Goal: Task Accomplishment & Management: Use online tool/utility

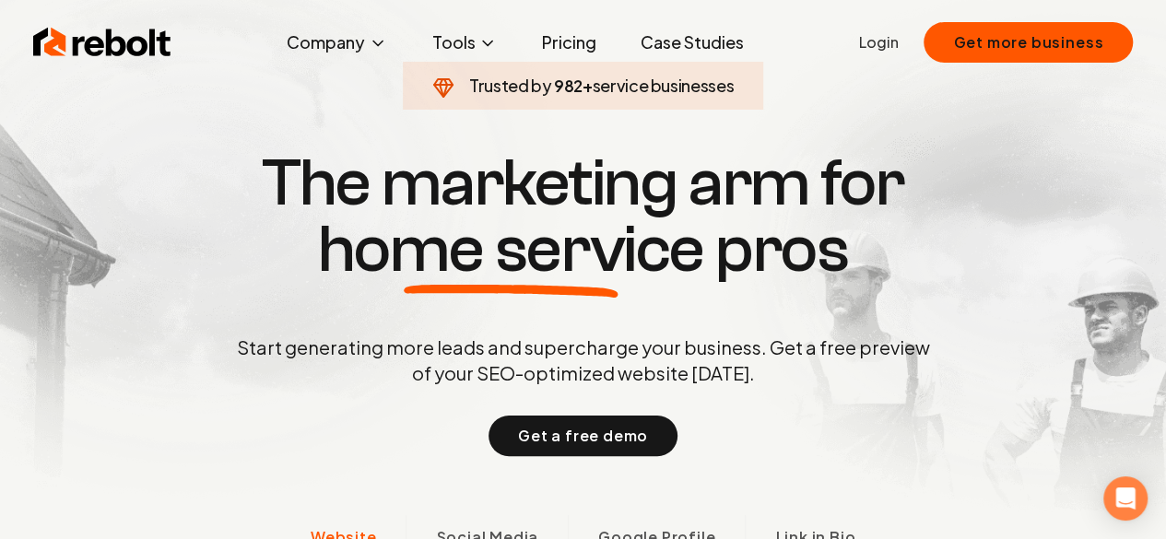
click at [887, 46] on link "Login" at bounding box center [878, 42] width 40 height 22
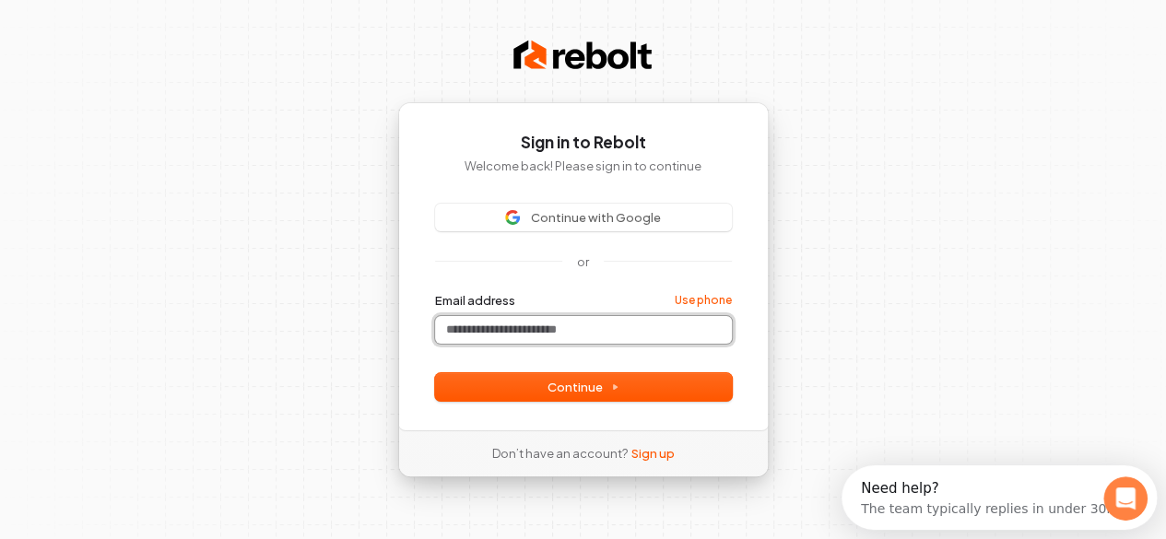
click at [489, 336] on input "Email address" at bounding box center [583, 330] width 297 height 28
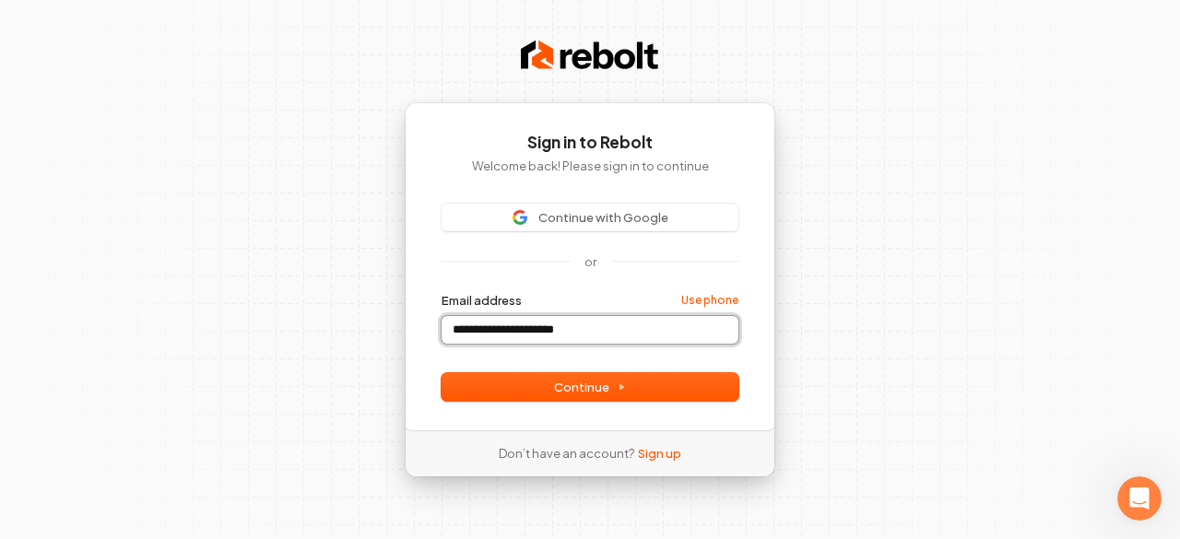
click at [574, 333] on input "**********" at bounding box center [590, 330] width 297 height 28
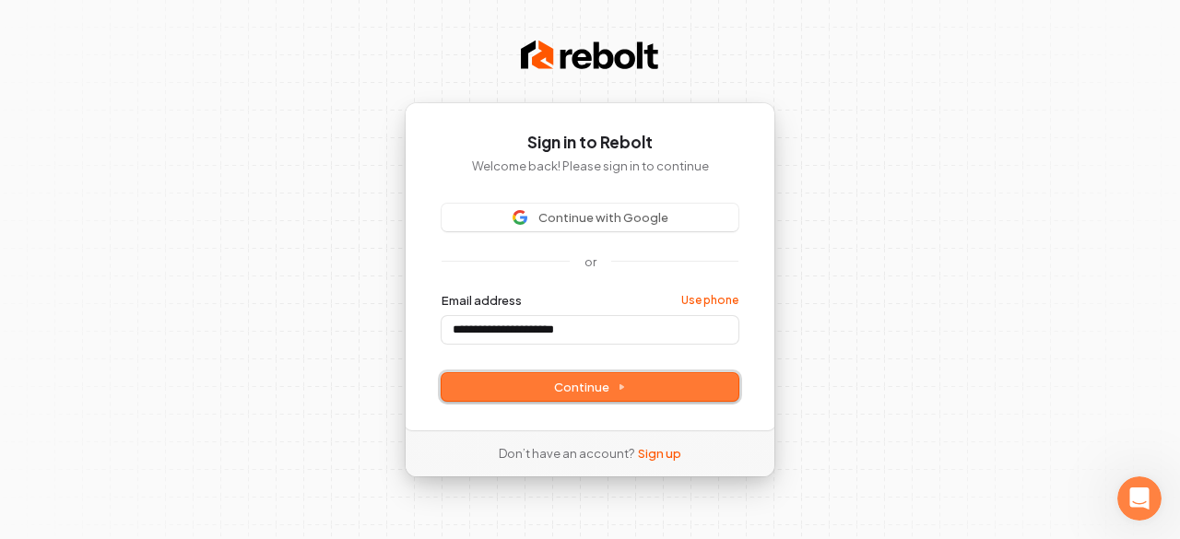
click at [583, 396] on button "Continue" at bounding box center [590, 387] width 297 height 28
type input "**********"
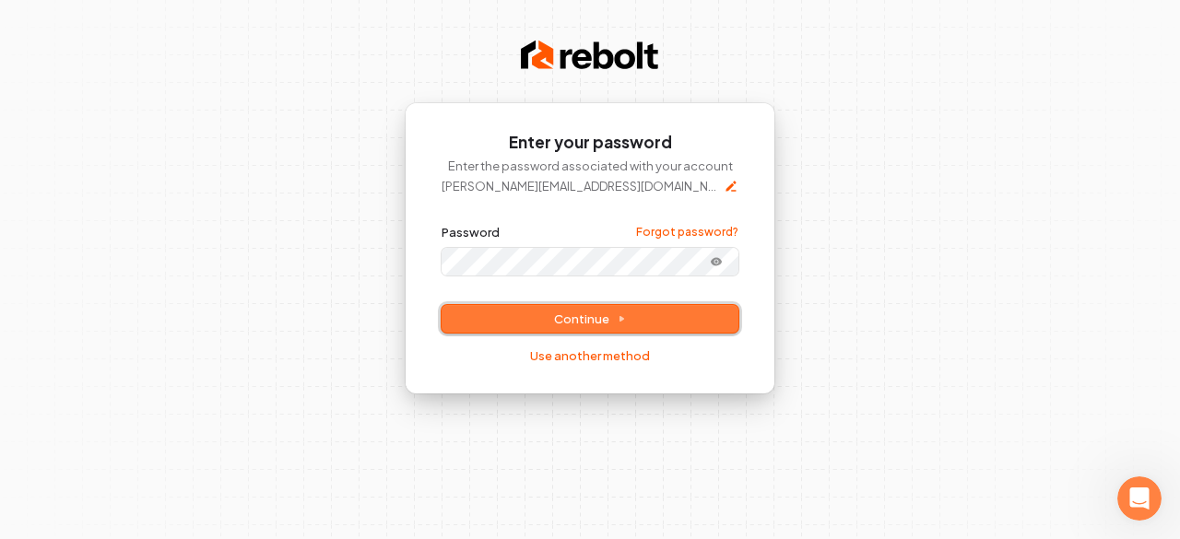
click at [515, 309] on button "Continue" at bounding box center [590, 319] width 297 height 28
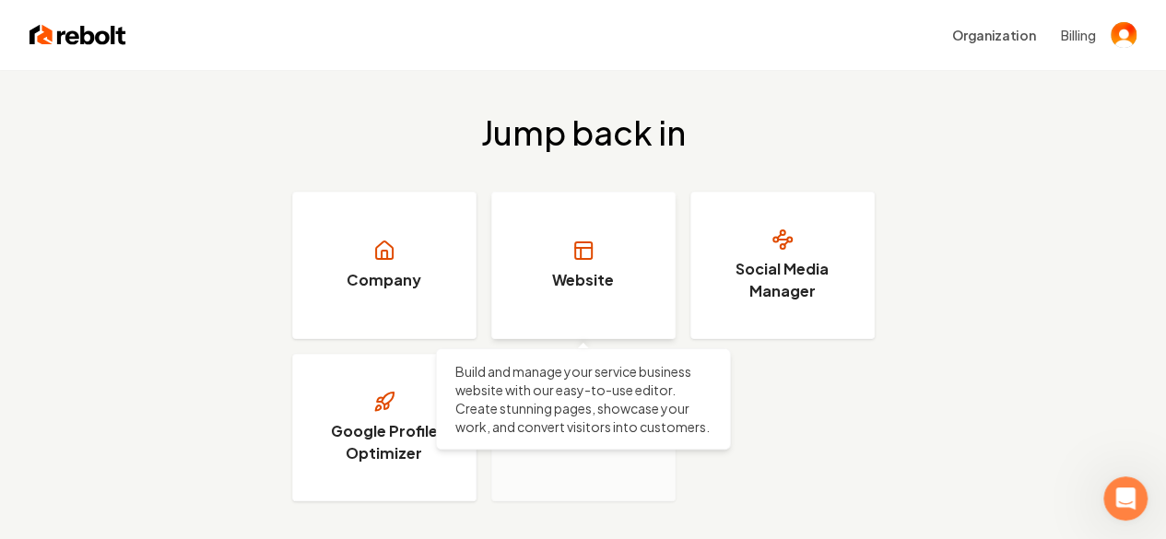
click at [588, 262] on link "Website" at bounding box center [583, 266] width 184 height 148
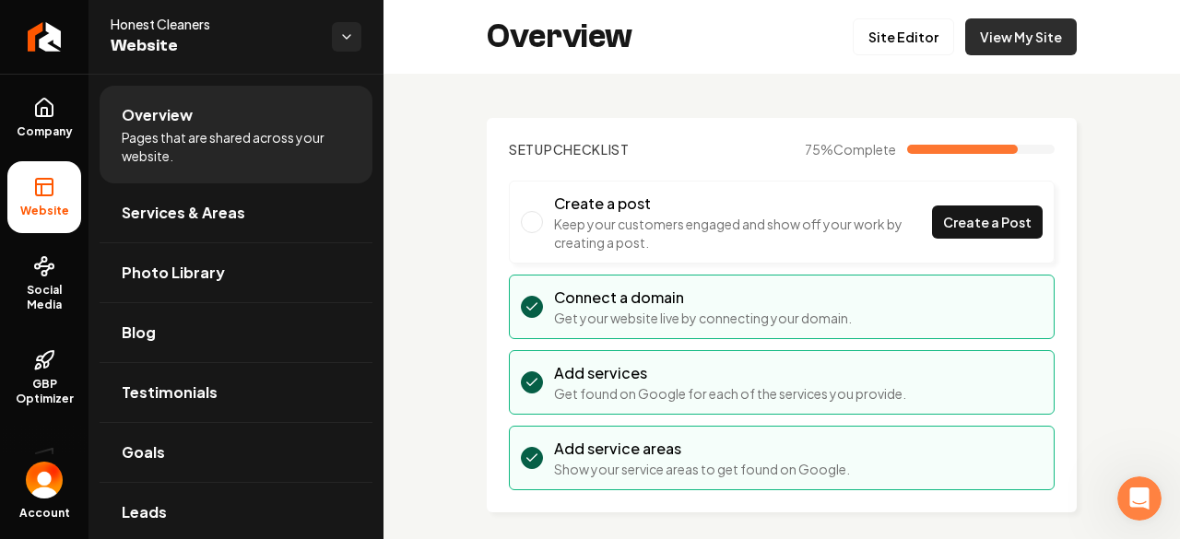
click at [994, 35] on link "View My Site" at bounding box center [1021, 36] width 112 height 37
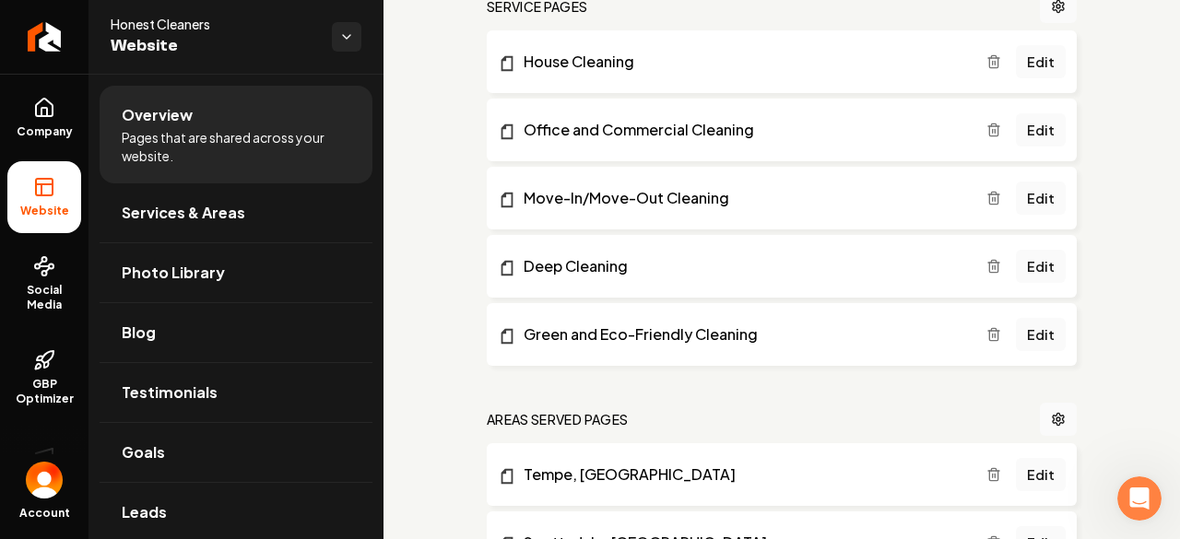
scroll to position [832, 0]
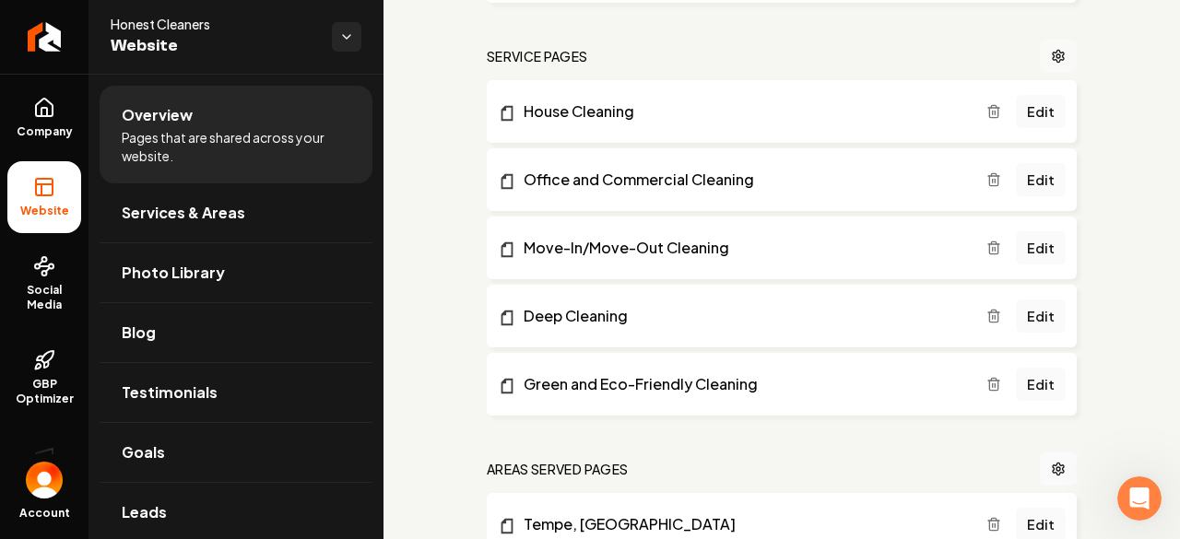
click at [1053, 56] on icon "Main content area" at bounding box center [1058, 56] width 11 height 12
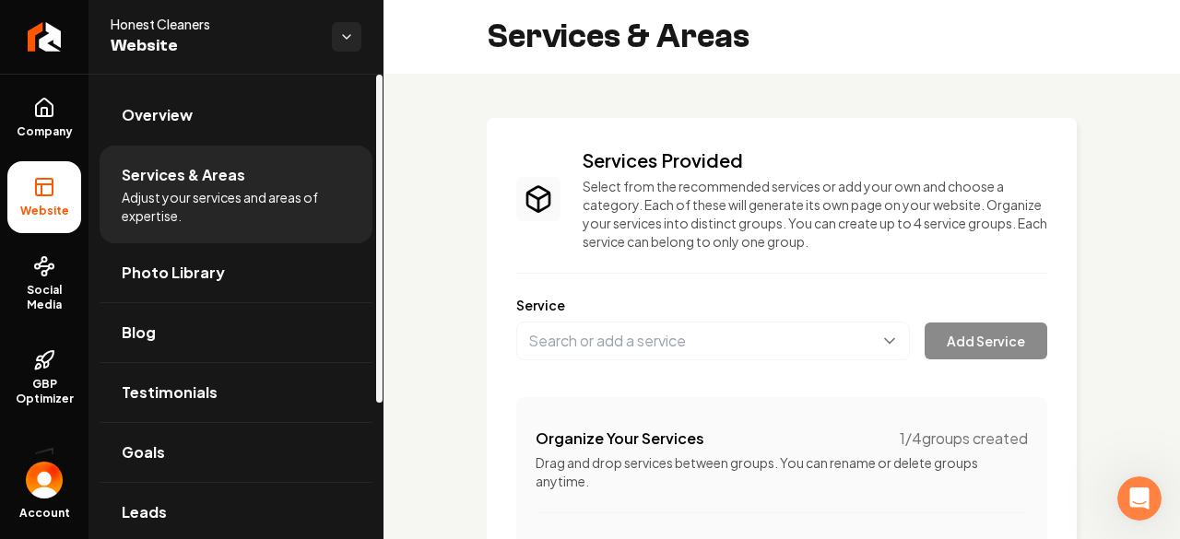
drag, startPoint x: 380, startPoint y: 246, endPoint x: 342, endPoint y: 70, distance: 180.1
click at [376, 75] on div at bounding box center [379, 239] width 6 height 328
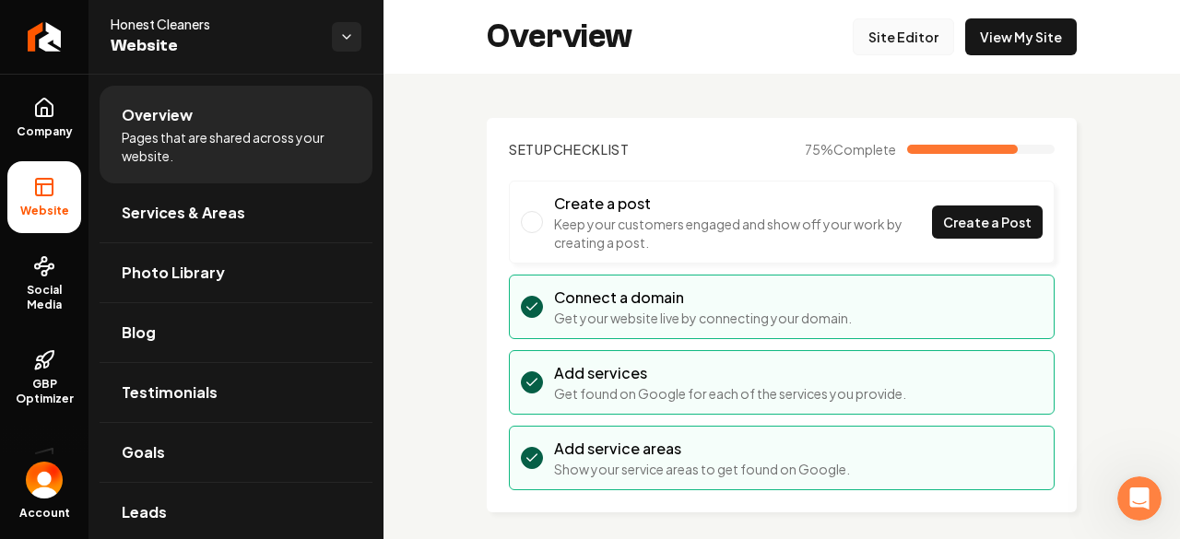
click at [880, 36] on link "Site Editor" at bounding box center [903, 36] width 101 height 37
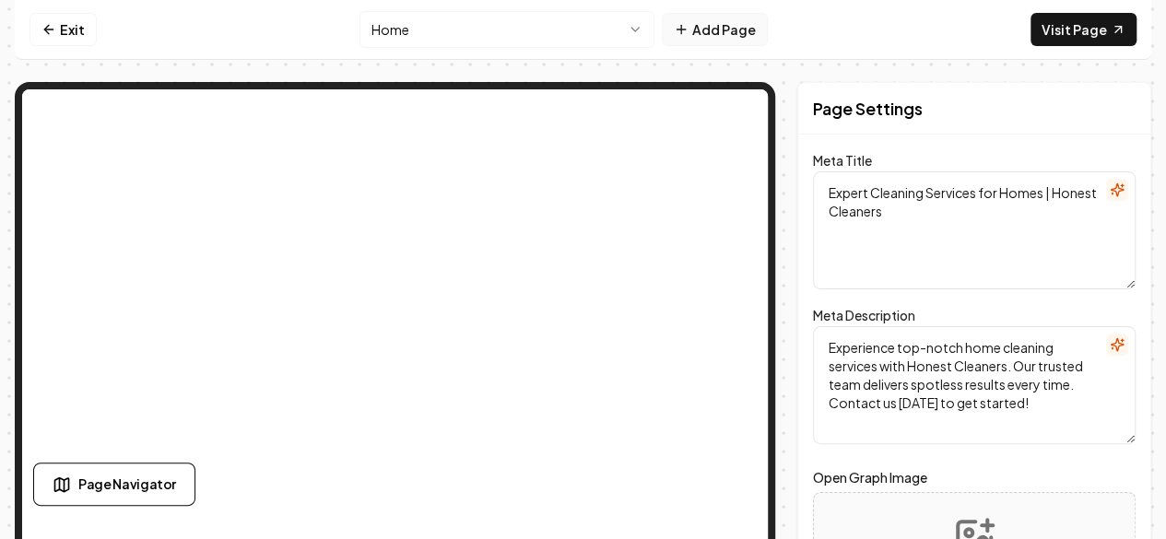
click at [720, 34] on button "Add Page" at bounding box center [715, 29] width 106 height 33
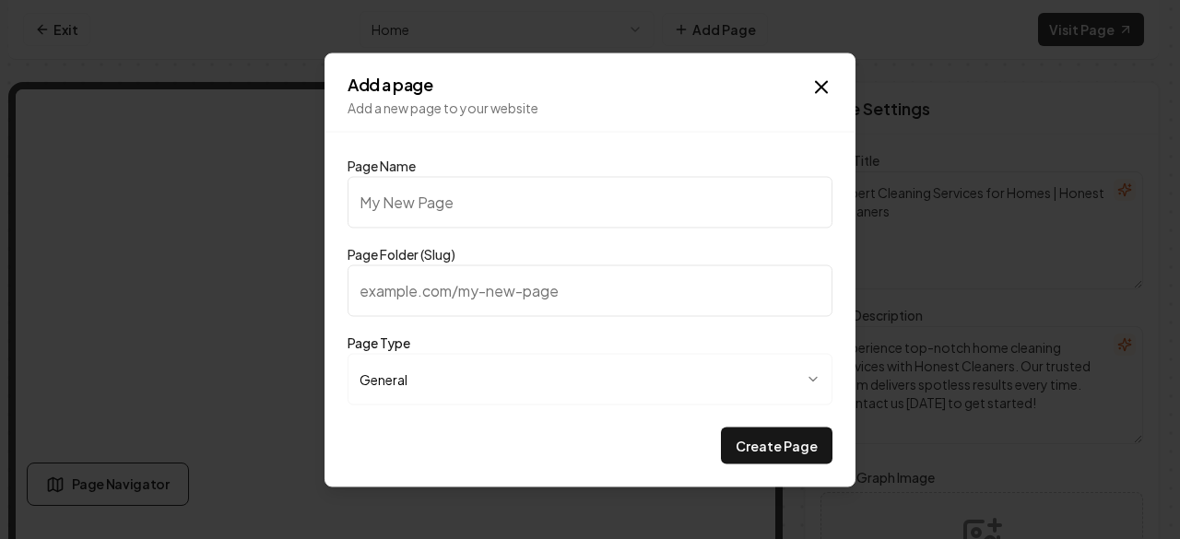
type input "l"
type input "la"
type input "lan"
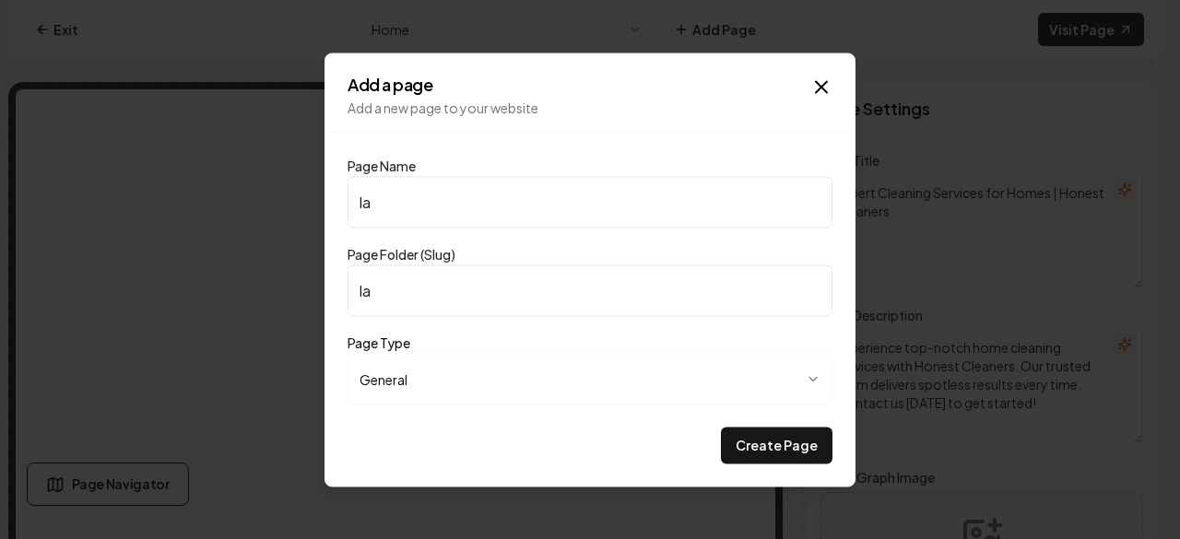
type input "lan"
type input "land"
type input "[PERSON_NAME]"
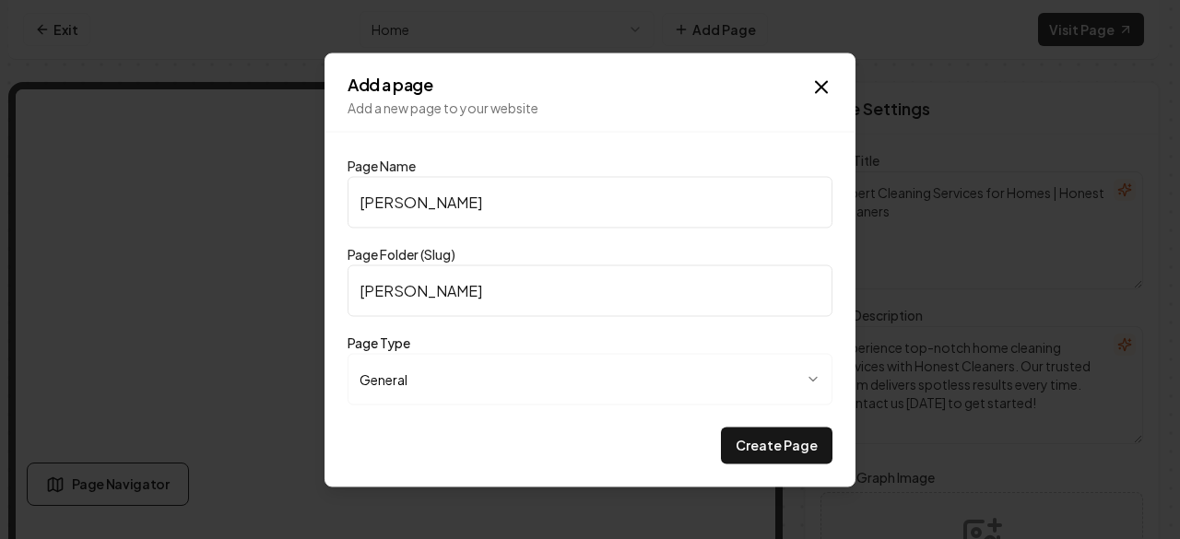
type input "[PERSON_NAME]"
type input "landing"
type input "landing p"
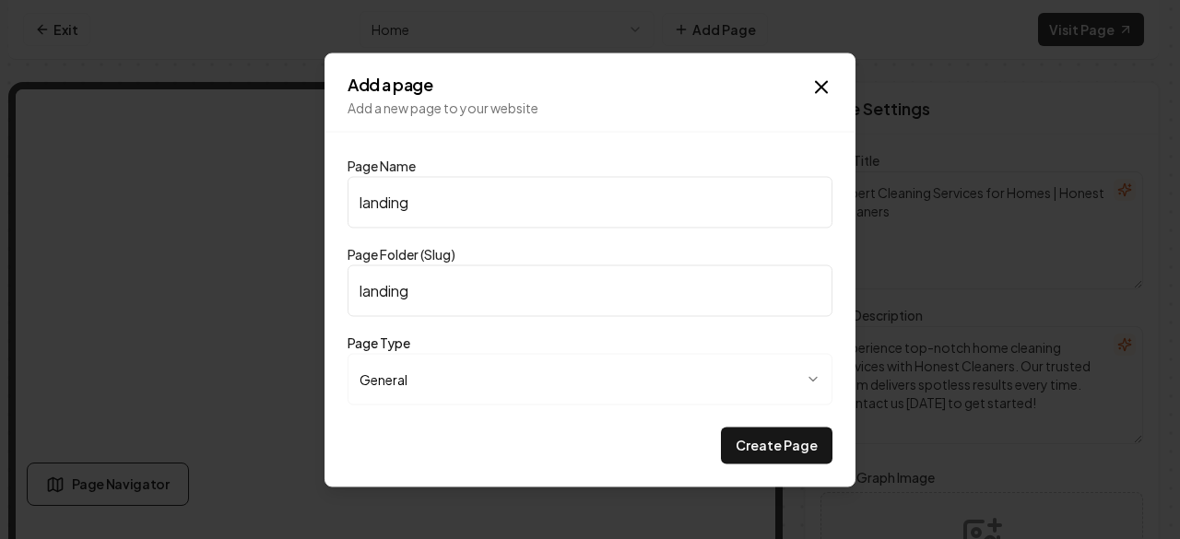
type input "landing-p"
type input "landing pa"
type input "landing-[GEOGRAPHIC_DATA]"
type input "landing pag"
type input "landing-pag"
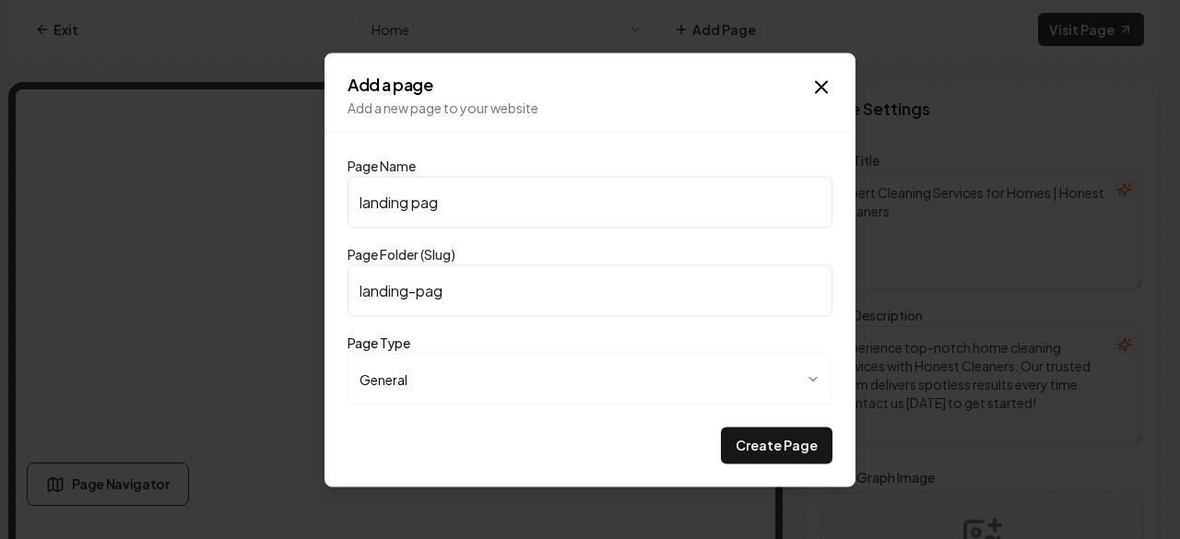
type input "landing page"
type input "landing-page"
type input "landing page"
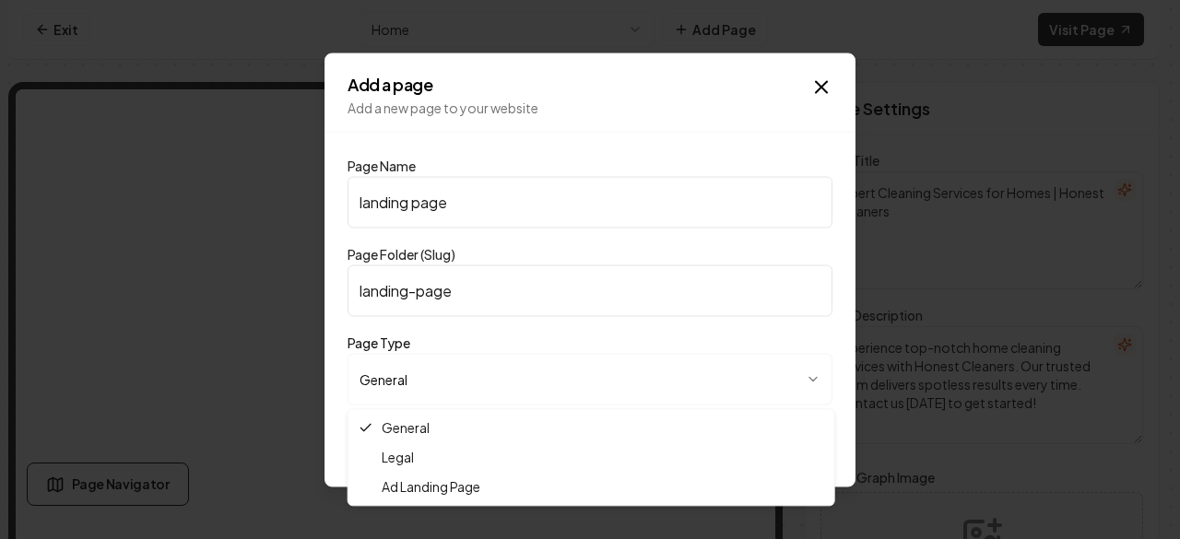
click at [813, 383] on body "**********" at bounding box center [583, 269] width 1166 height 539
select select "***"
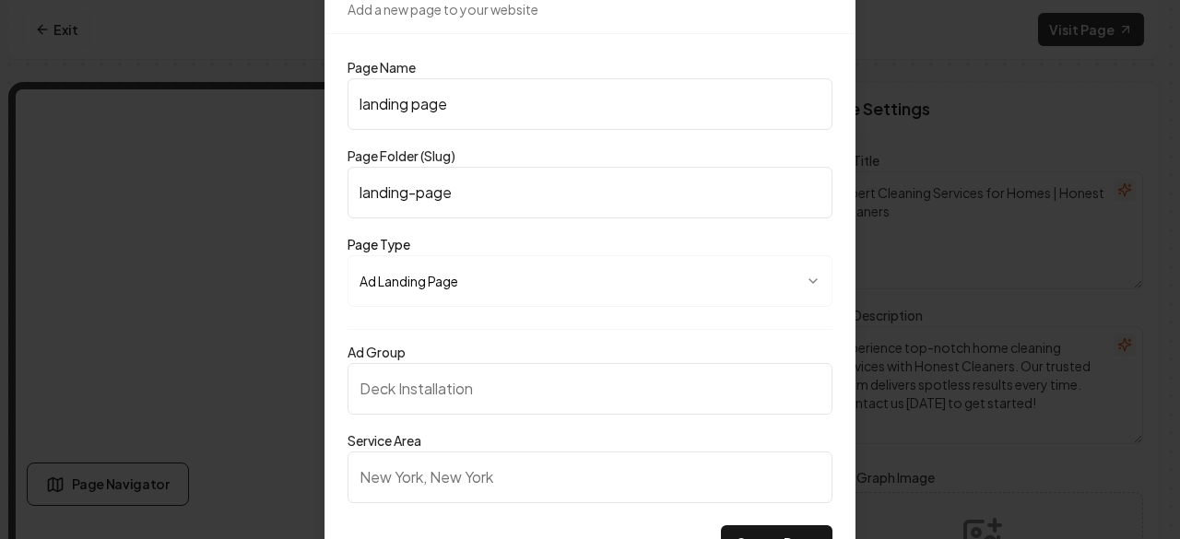
click at [537, 390] on input "Ad Group" at bounding box center [590, 389] width 485 height 52
type input "Commercial Cleaning"
click at [535, 490] on input "Service Area" at bounding box center [590, 478] width 485 height 52
type input "Phoenix [US_STATE]"
click at [784, 528] on button "Create Page" at bounding box center [777, 543] width 112 height 37
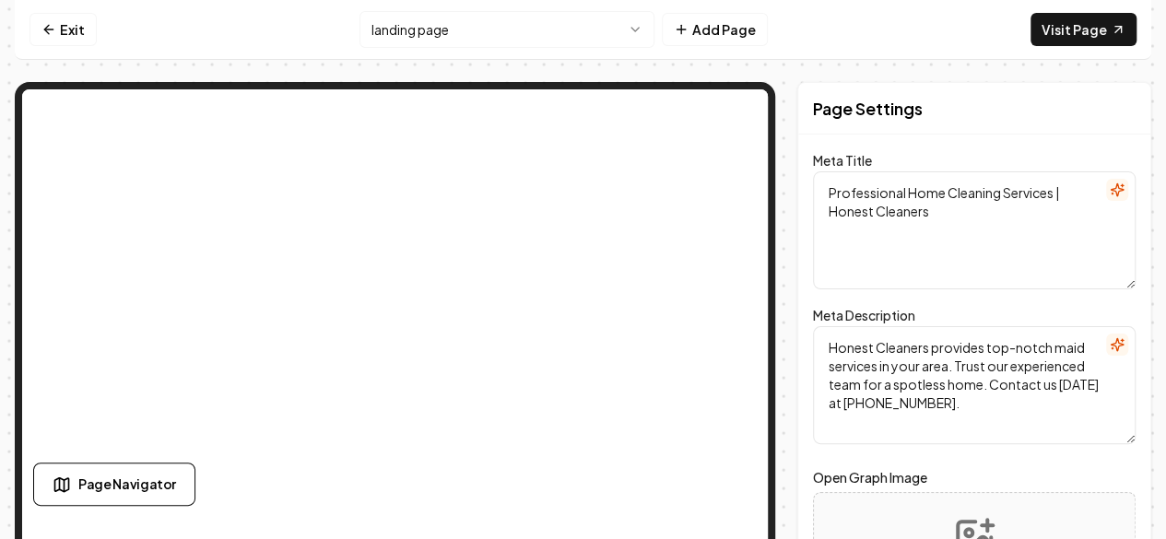
drag, startPoint x: 774, startPoint y: 292, endPoint x: 797, endPoint y: 121, distance: 172.9
click at [797, 121] on div "Page Settings Meta Title Professional Home Cleaning Services | Honest Cleaners …" at bounding box center [583, 422] width 1137 height 680
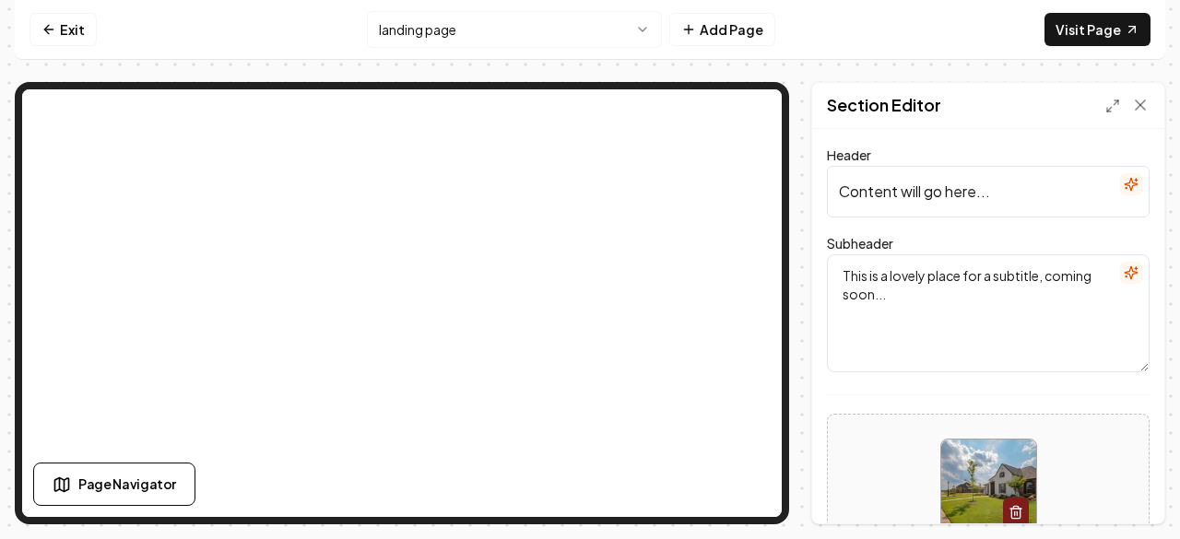
drag, startPoint x: 780, startPoint y: 117, endPoint x: 797, endPoint y: 74, distance: 46.4
click at [797, 74] on div "Exit landing page Add Page Visit Page Page Navigator Page Settings Section Edit…" at bounding box center [590, 262] width 1151 height 525
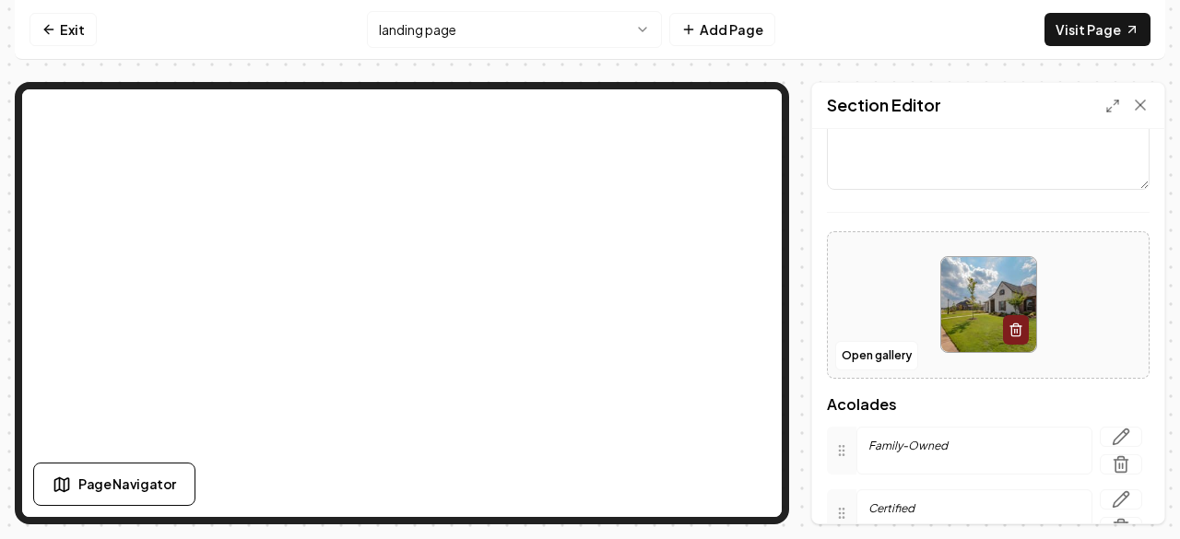
scroll to position [186, 0]
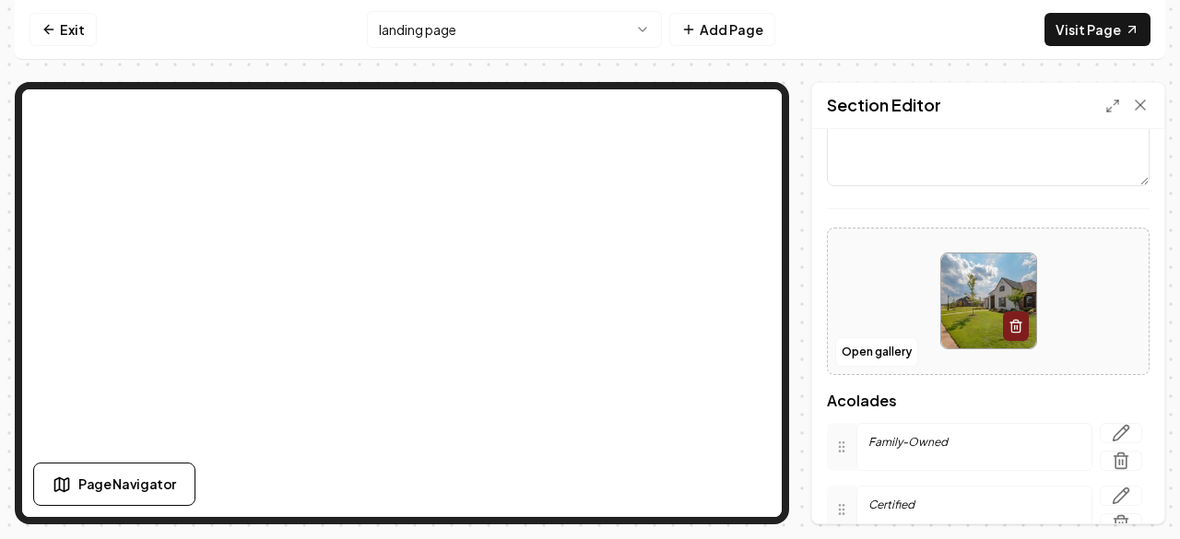
click at [851, 145] on textarea "This is a lovely place for a subtitle, coming soon..." at bounding box center [988, 127] width 323 height 118
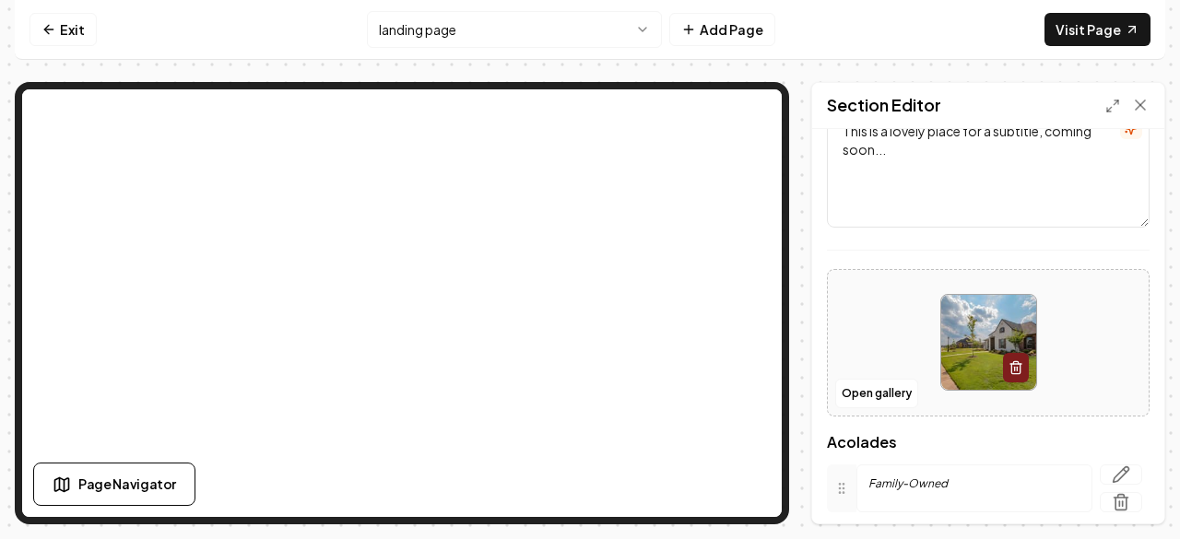
scroll to position [159, 0]
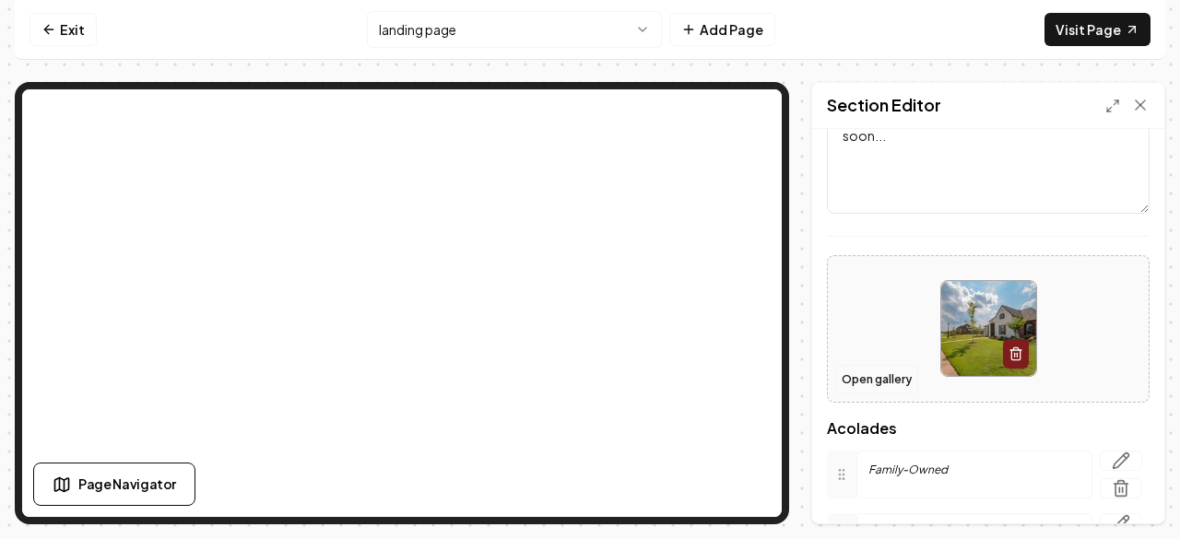
click at [891, 375] on button "Open gallery" at bounding box center [876, 380] width 83 height 30
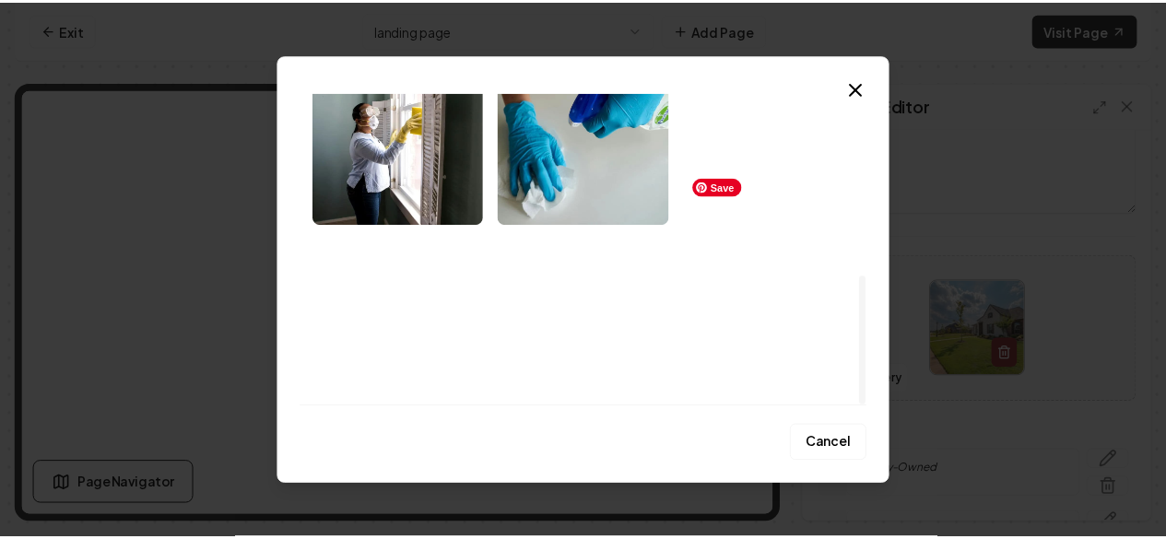
scroll to position [444, 0]
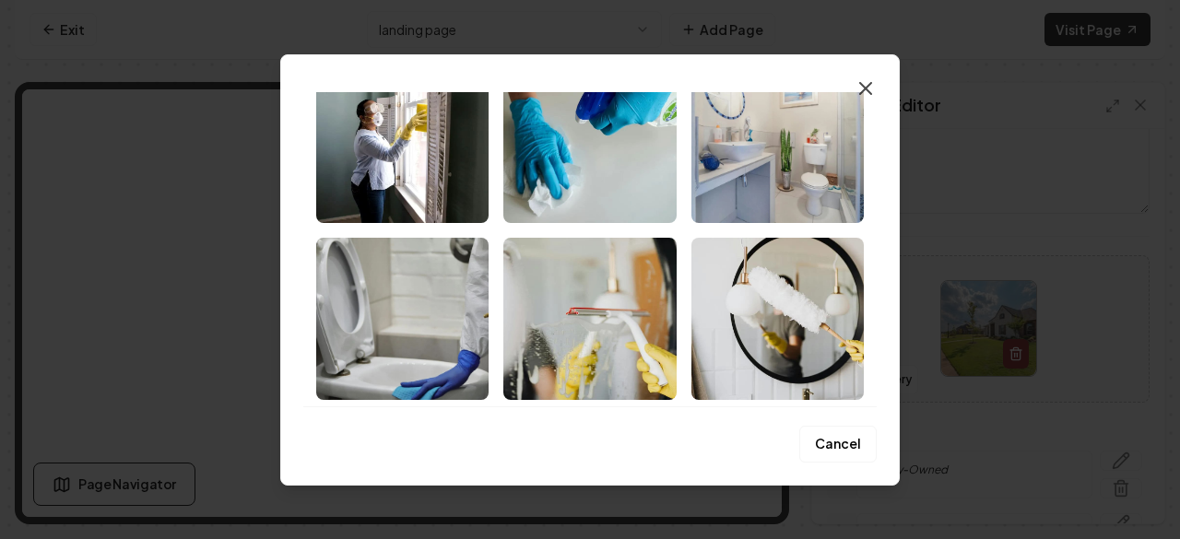
click at [865, 91] on icon "button" at bounding box center [866, 88] width 22 height 22
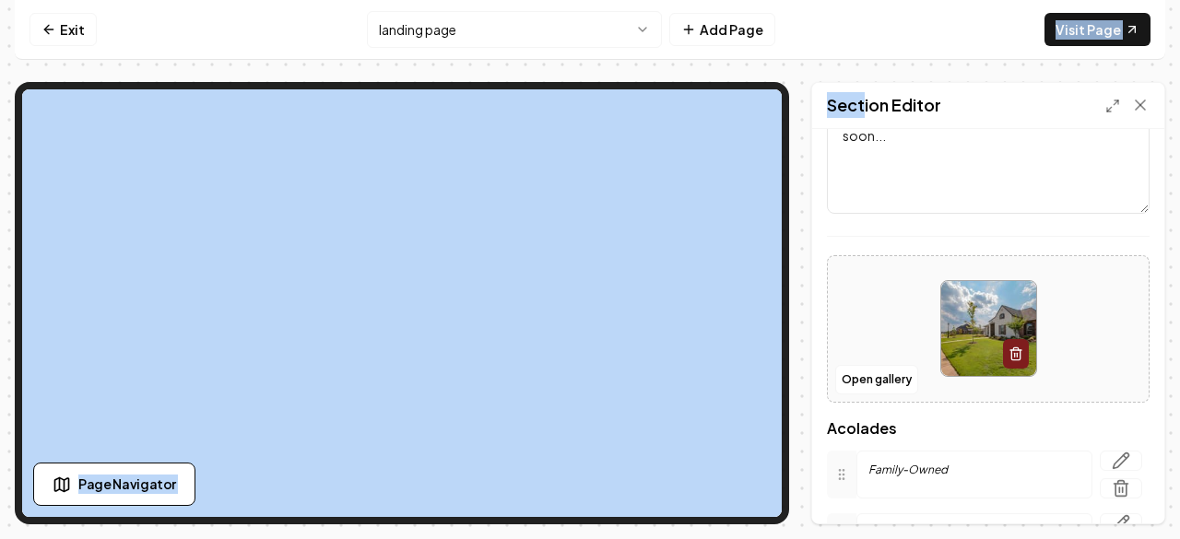
drag, startPoint x: 865, startPoint y: 91, endPoint x: 808, endPoint y: 133, distance: 70.6
click at [808, 133] on div "Page Settings Section Editor Header Content will go here... Subheader This is a…" at bounding box center [590, 303] width 1151 height 443
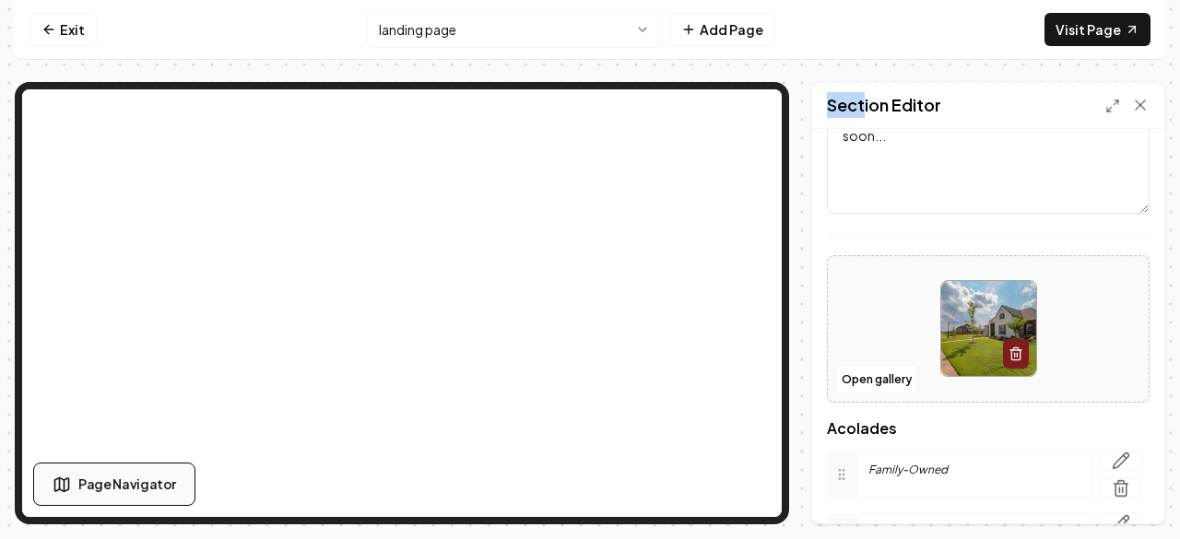
click at [126, 484] on span "Page Navigator" at bounding box center [127, 484] width 98 height 19
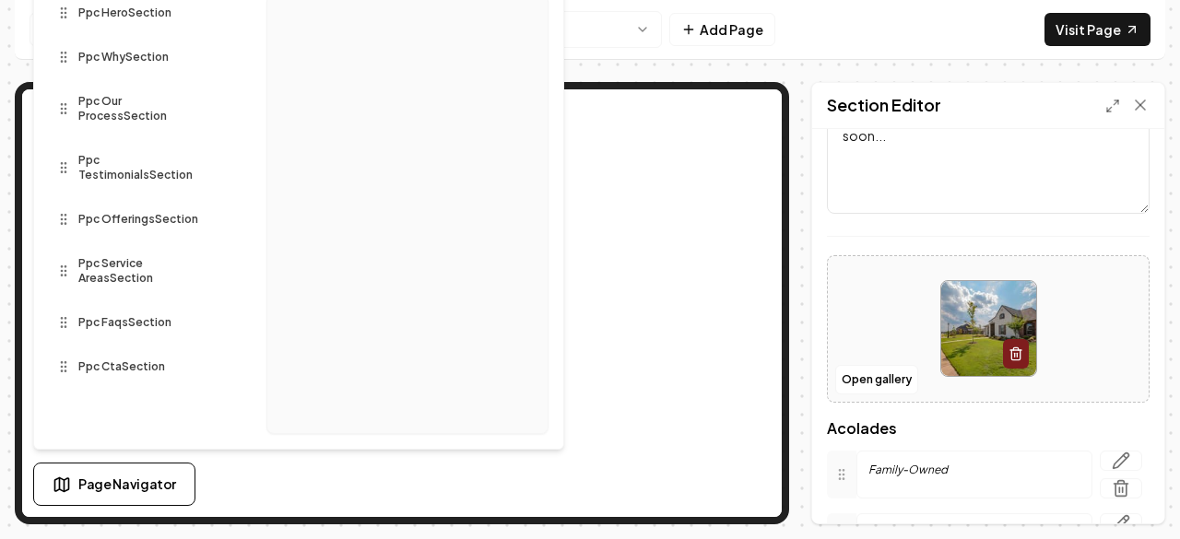
click at [64, 205] on div "Ppc Offerings Section" at bounding box center [143, 220] width 188 height 30
click at [663, 71] on div "Exit landing page Add Page Visit Page Page Navigator Sections Ppc Hero Section …" at bounding box center [590, 262] width 1151 height 525
click at [7, 42] on div "Computer Required This feature is only available on a computer. Please switch t…" at bounding box center [590, 269] width 1180 height 539
click at [1007, 64] on div "Exit landing page Add Page Visit Page Page Navigator Sections Ppc Hero Section …" at bounding box center [590, 262] width 1151 height 525
click at [819, 68] on div "Exit landing page Add Page Visit Page Page Navigator Sections Ppc Hero Section …" at bounding box center [590, 262] width 1151 height 525
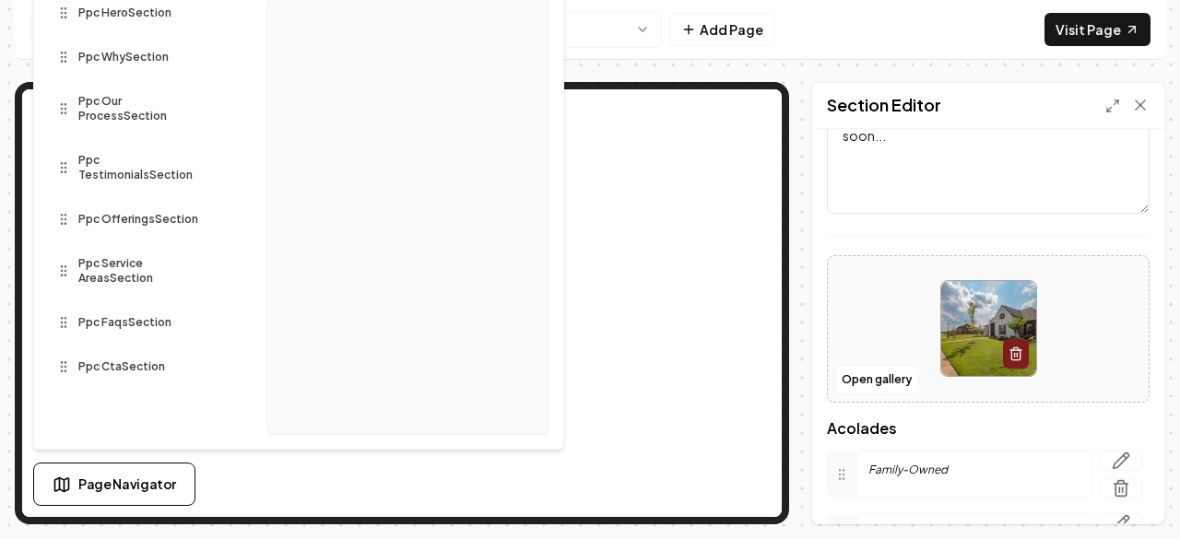
click at [618, 51] on nav "Exit landing page Add Page Visit Page" at bounding box center [590, 30] width 1151 height 60
click at [629, 71] on div "Exit landing page Add Page Visit Page Page Navigator Sections Ppc Hero Section …" at bounding box center [590, 262] width 1151 height 525
click at [9, 34] on div "Computer Required This feature is only available on a computer. Please switch t…" at bounding box center [590, 269] width 1180 height 539
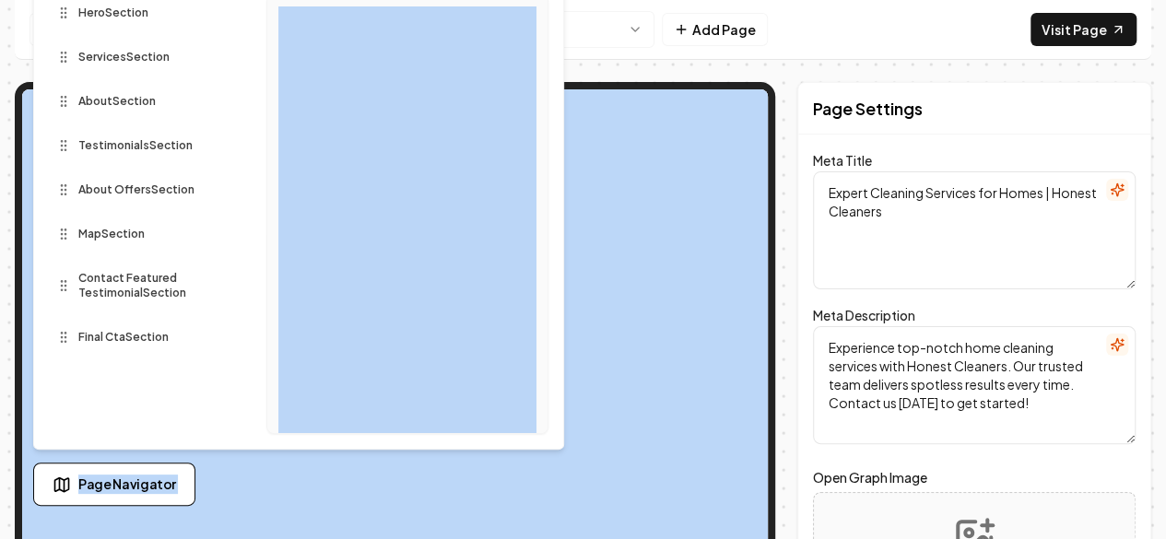
drag, startPoint x: 548, startPoint y: 48, endPoint x: 557, endPoint y: 117, distance: 69.8
click at [569, 85] on div "Exit Home Add Page Visit Page Page Navigator Sections Hero Section Services Sec…" at bounding box center [583, 262] width 1137 height 525
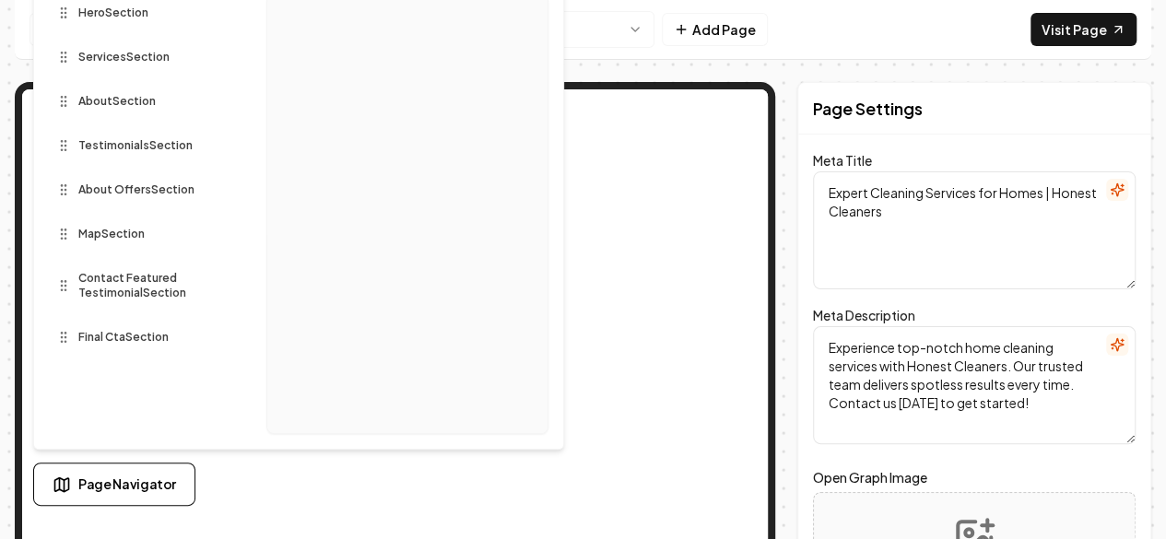
click at [212, 43] on div "Services Section" at bounding box center [143, 57] width 188 height 30
drag, startPoint x: 212, startPoint y: 43, endPoint x: 269, endPoint y: 164, distance: 133.6
click at [269, 164] on div "Sections Hero Section Services Section About Section Testimonials Section About…" at bounding box center [298, 207] width 529 height 484
click at [230, 71] on div "Sections Hero Section Services Section About Section Testimonials Section About…" at bounding box center [298, 207] width 529 height 484
click at [107, 482] on span "Page Navigator" at bounding box center [127, 484] width 98 height 19
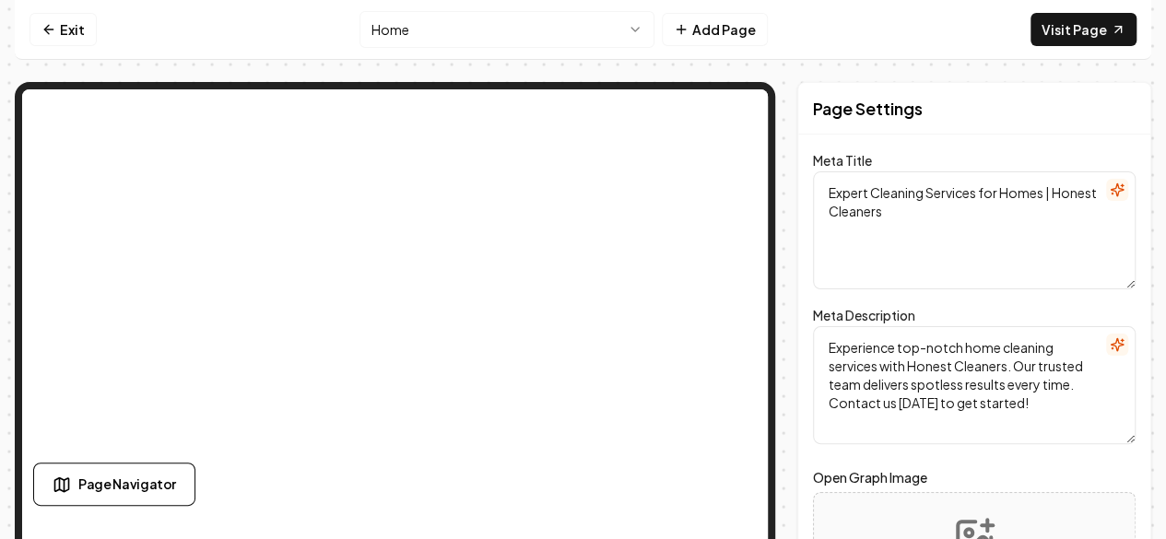
click at [792, 73] on div "Exit Home Add Page Visit Page Page Navigator Page Settings Meta Title Expert Cl…" at bounding box center [583, 262] width 1137 height 525
click at [48, 29] on icon at bounding box center [48, 29] width 15 height 15
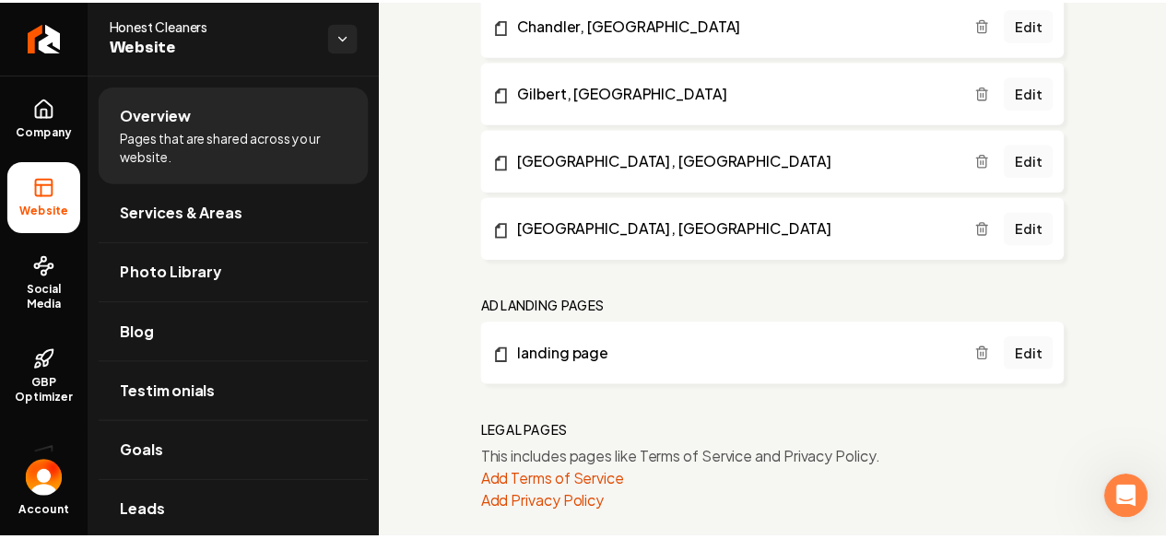
scroll to position [1484, 0]
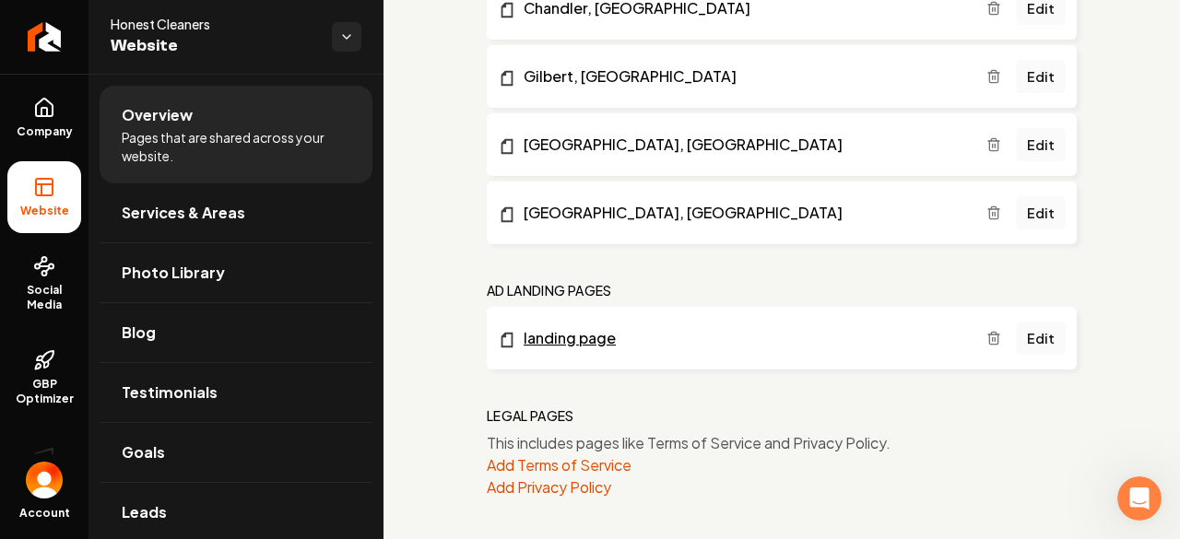
click at [556, 331] on link "landing page" at bounding box center [742, 338] width 489 height 22
click at [1033, 337] on link "Edit" at bounding box center [1041, 338] width 50 height 33
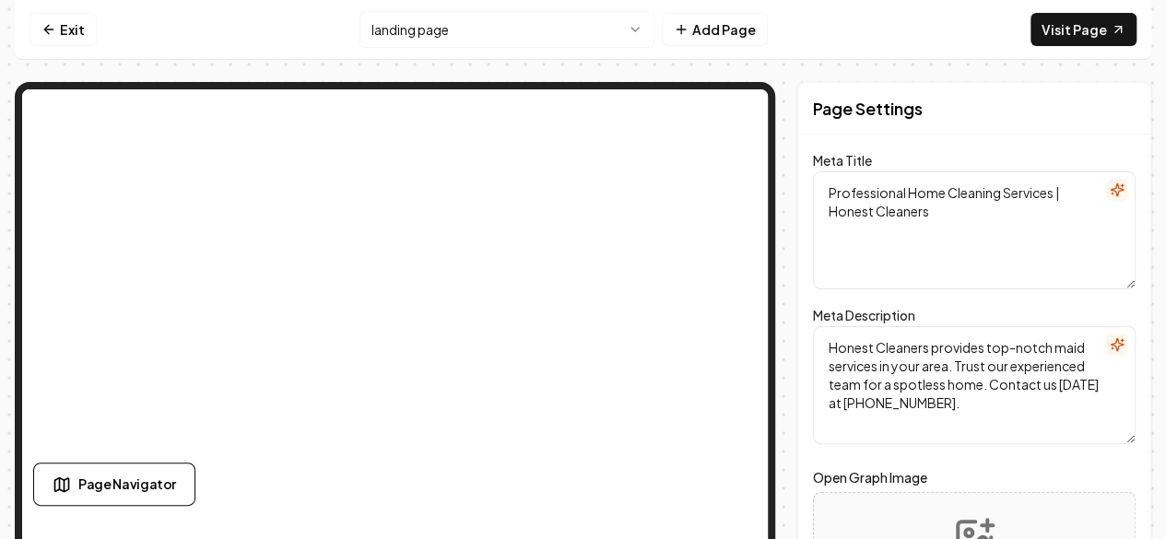
type textarea "Commercial Cleaning Services in [GEOGRAPHIC_DATA] | Honest Cleaners"
type textarea "Discover top-quality Cleaning Services in [GEOGRAPHIC_DATA] with Honest Cleaner…"
